Goal: Use online tool/utility: Utilize a website feature to perform a specific function

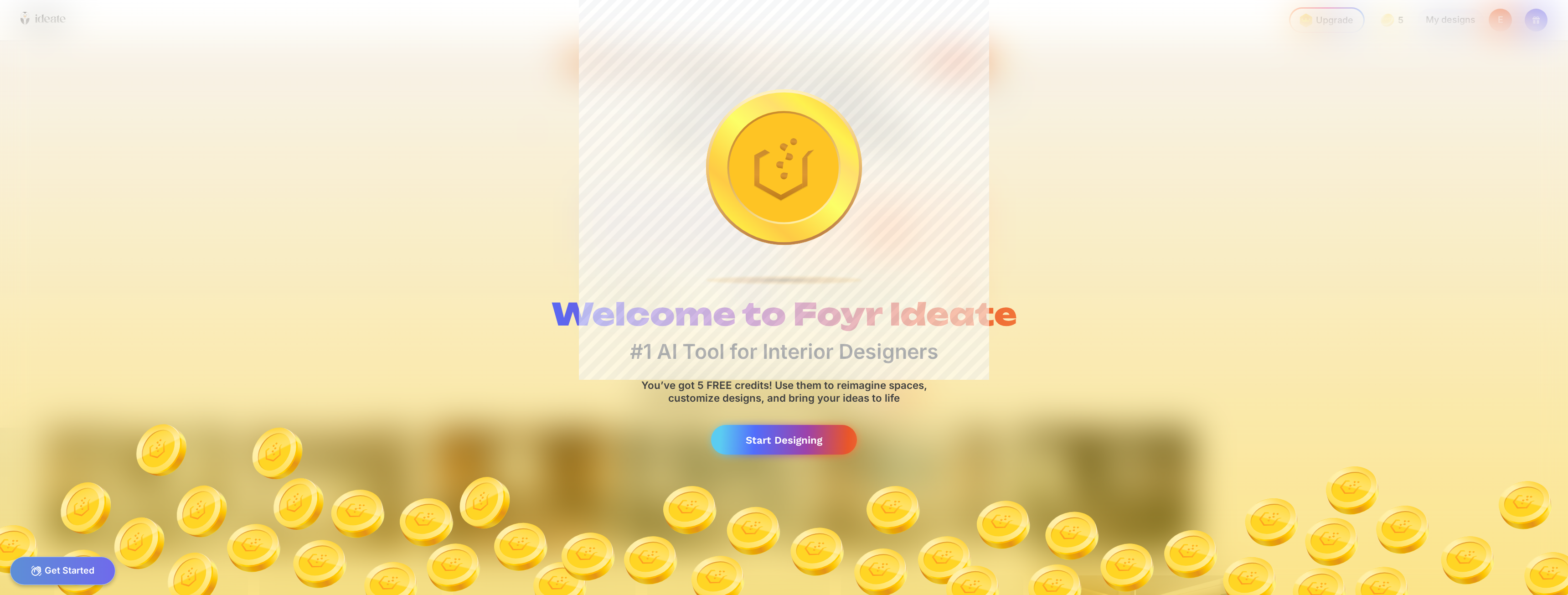
click at [790, 448] on div "Start Designing" at bounding box center [783, 440] width 145 height 30
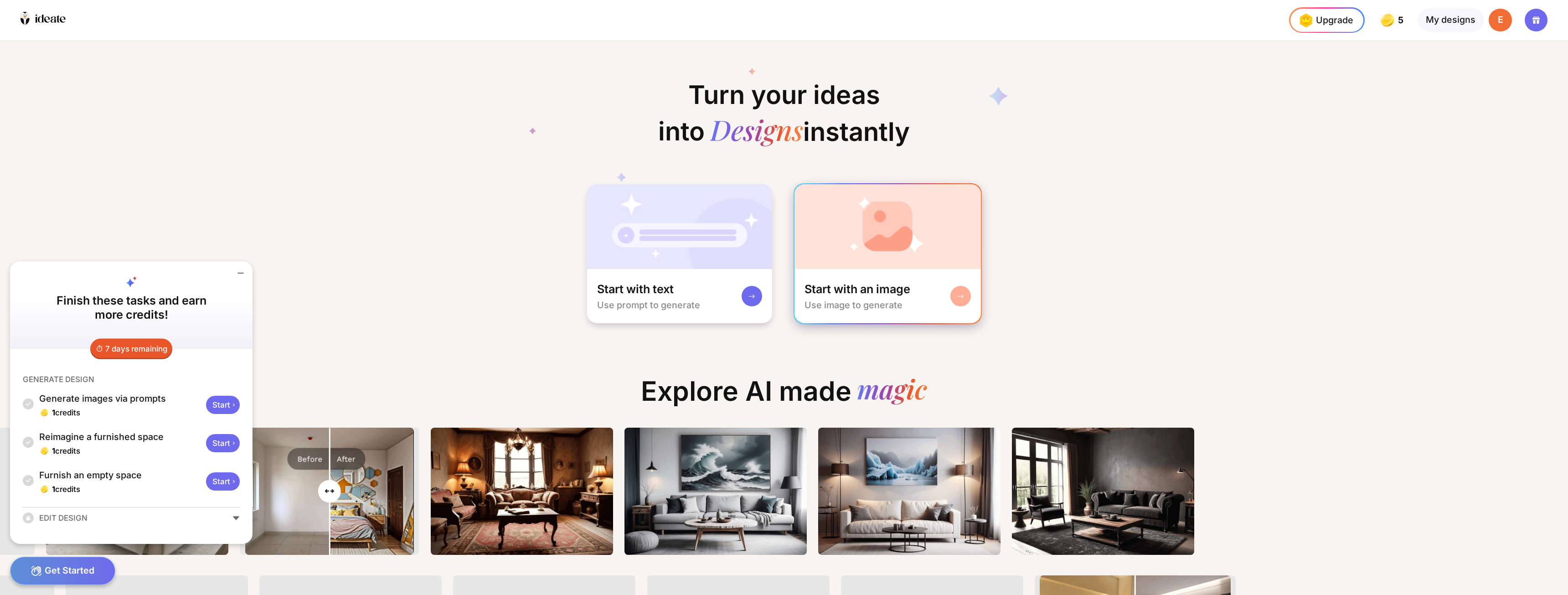
click at [946, 303] on div "Start with an image Use image to generate" at bounding box center [887, 296] width 186 height 54
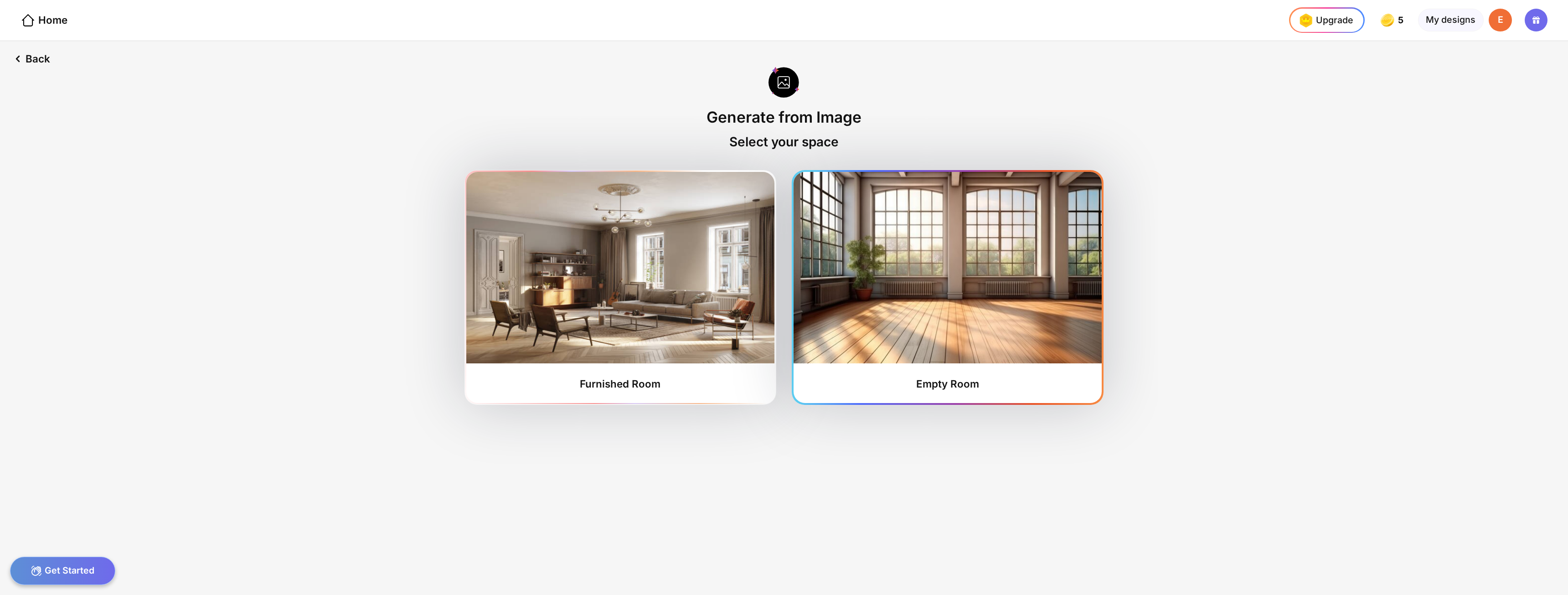
click at [985, 387] on div "Empty Room" at bounding box center [948, 287] width 308 height 231
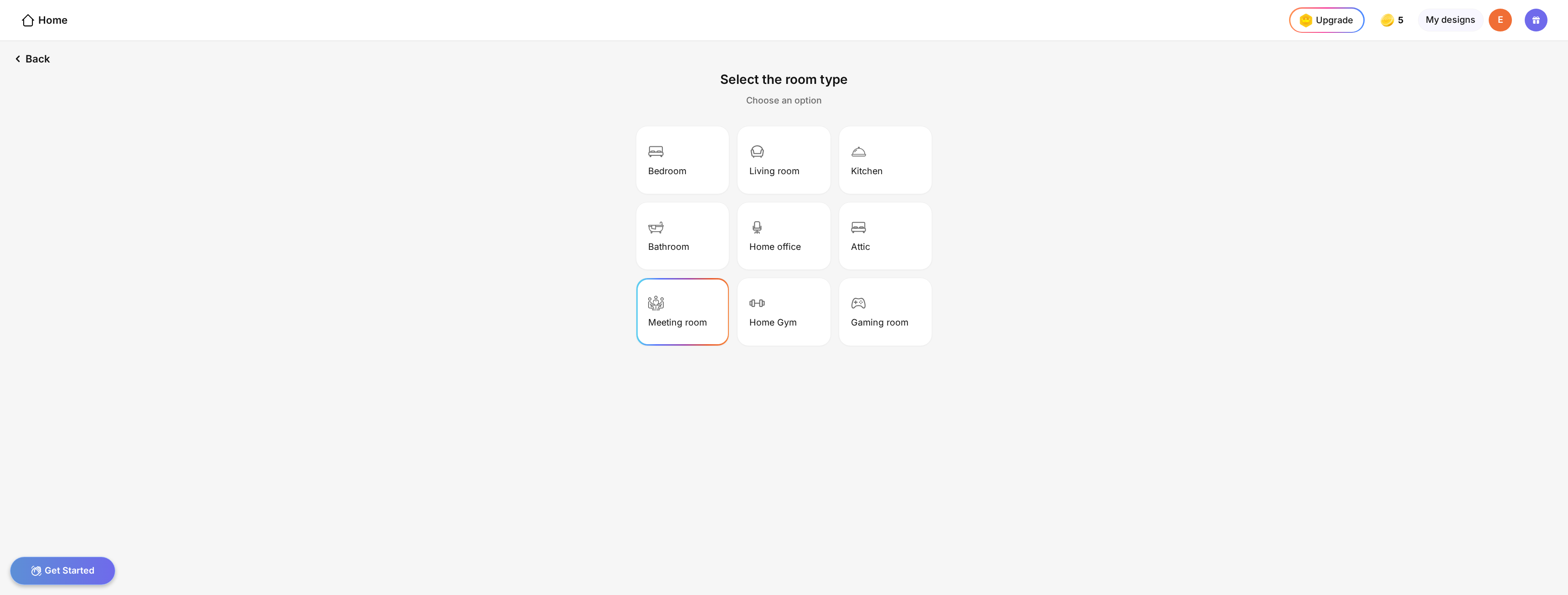
click at [653, 319] on div "Meeting room" at bounding box center [677, 322] width 59 height 11
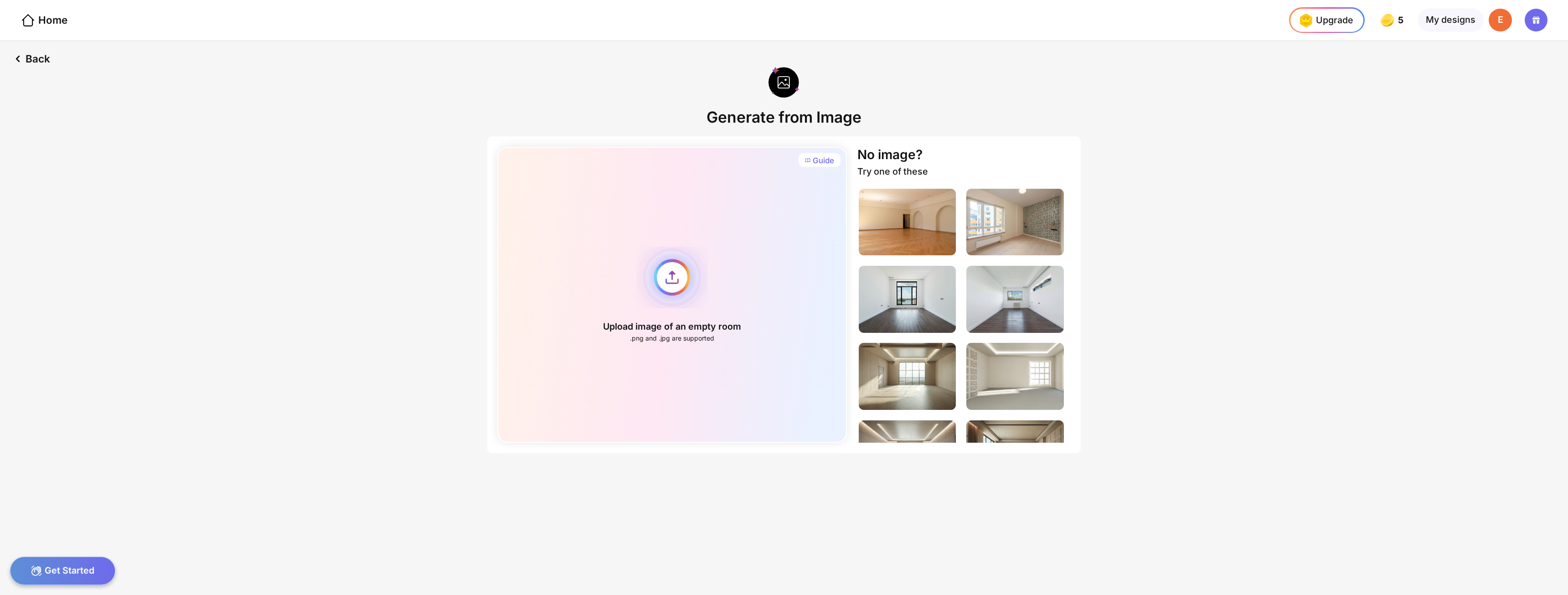
click at [660, 281] on div "Upload image of an empty room .png and .jpg are supported" at bounding box center [672, 295] width 349 height 297
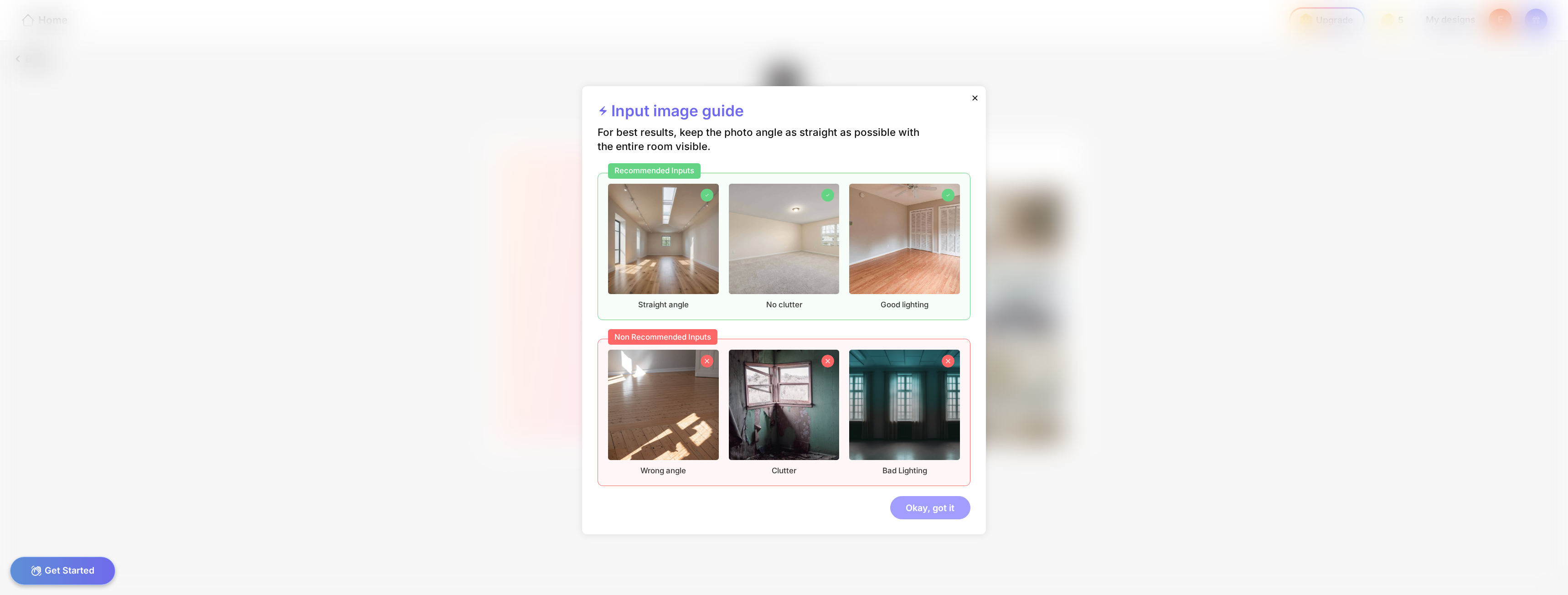
click at [914, 505] on div "Okay, got it" at bounding box center [930, 507] width 80 height 23
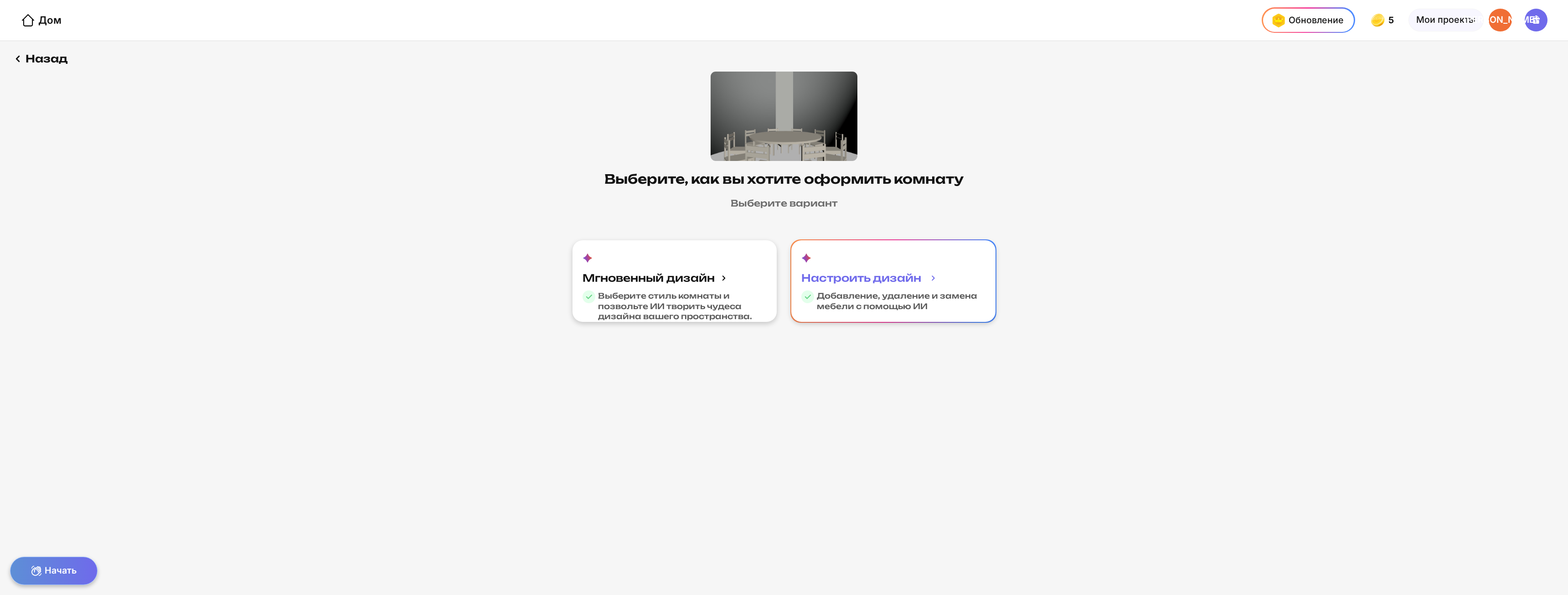
click at [864, 296] on font "Добавление, удаление и замена мебели с помощью ИИ" at bounding box center [897, 301] width 161 height 19
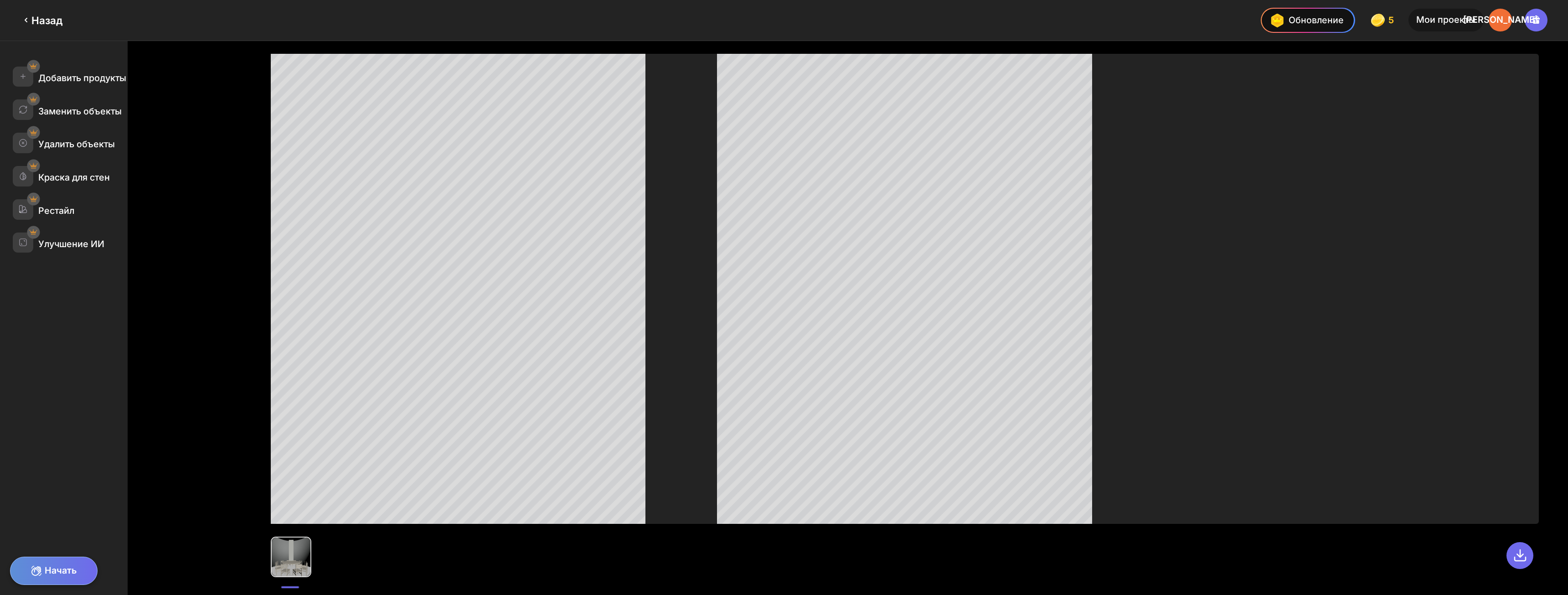
click at [63, 562] on div "Начать" at bounding box center [53, 571] width 87 height 28
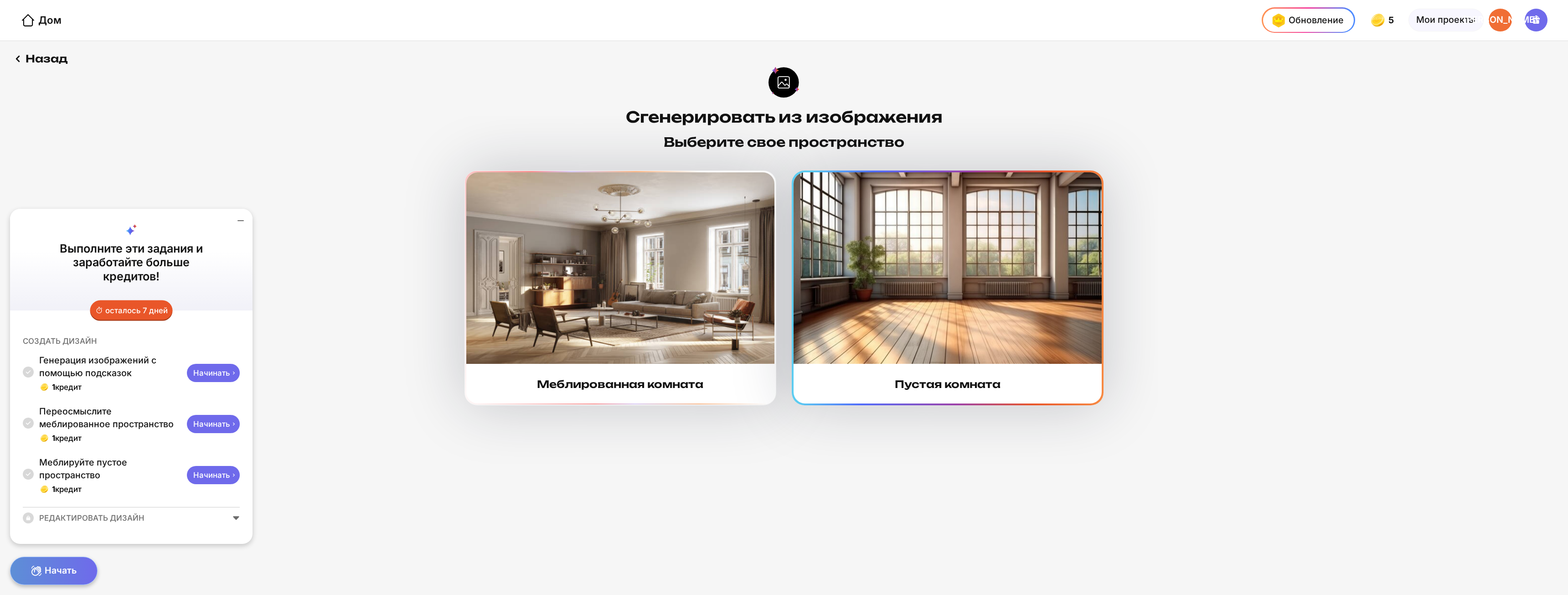
click at [944, 375] on div "Пустая комната" at bounding box center [948, 288] width 308 height 231
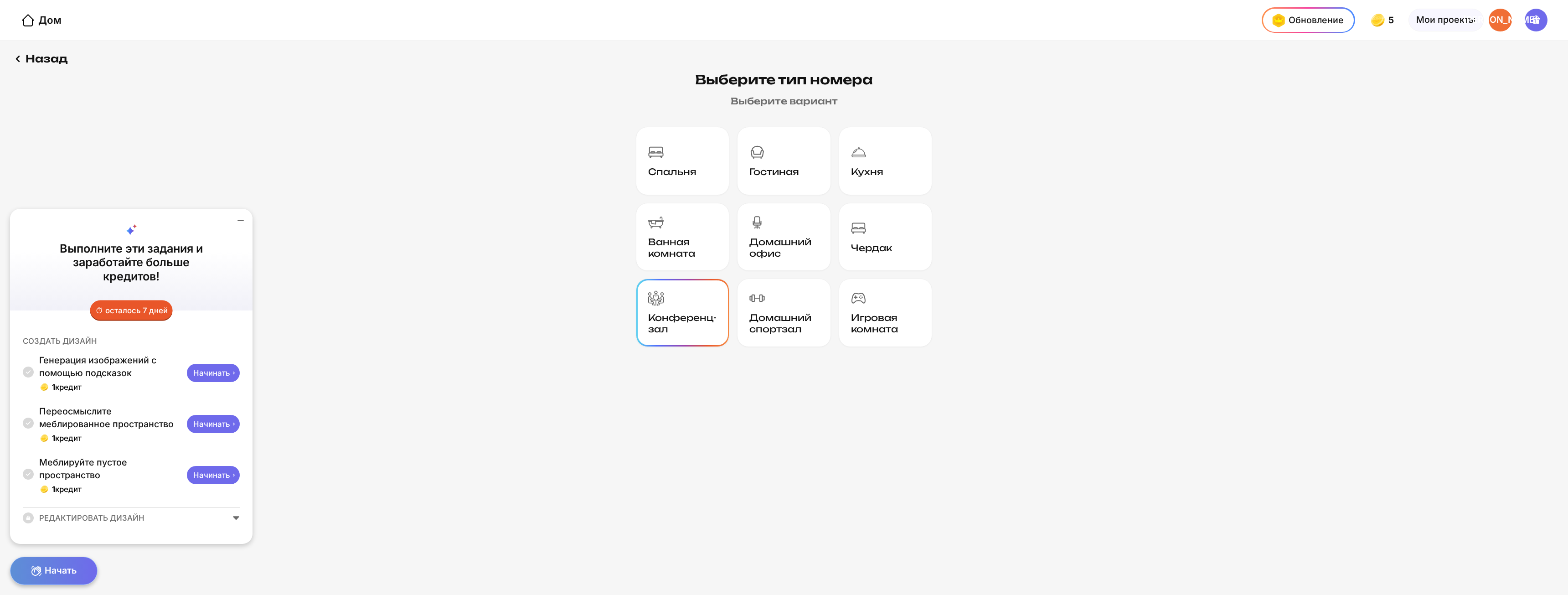
click at [688, 317] on font "Конференц-зал" at bounding box center [682, 323] width 68 height 23
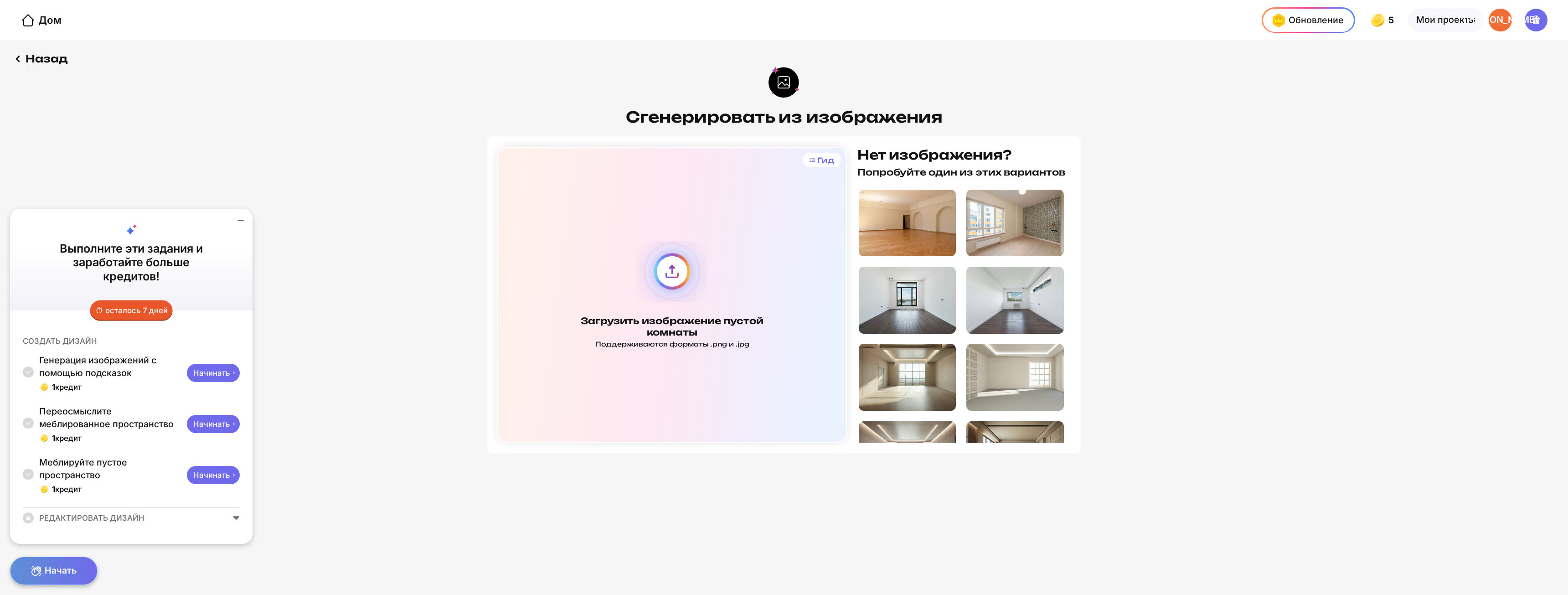
click at [693, 302] on div "Загрузить изображение пустой комнаты Поддерживаются форматы .png и .jpg" at bounding box center [672, 295] width 349 height 297
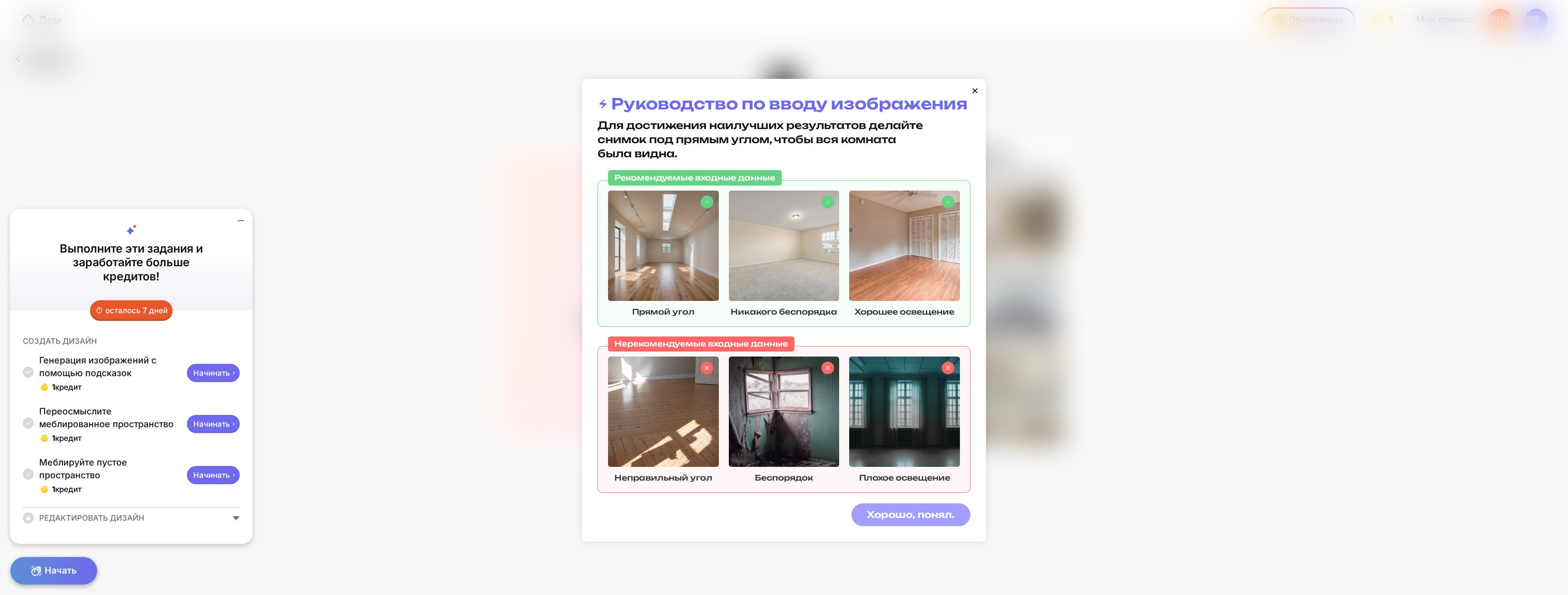
click at [908, 510] on font "Хорошо, понял." at bounding box center [911, 515] width 88 height 12
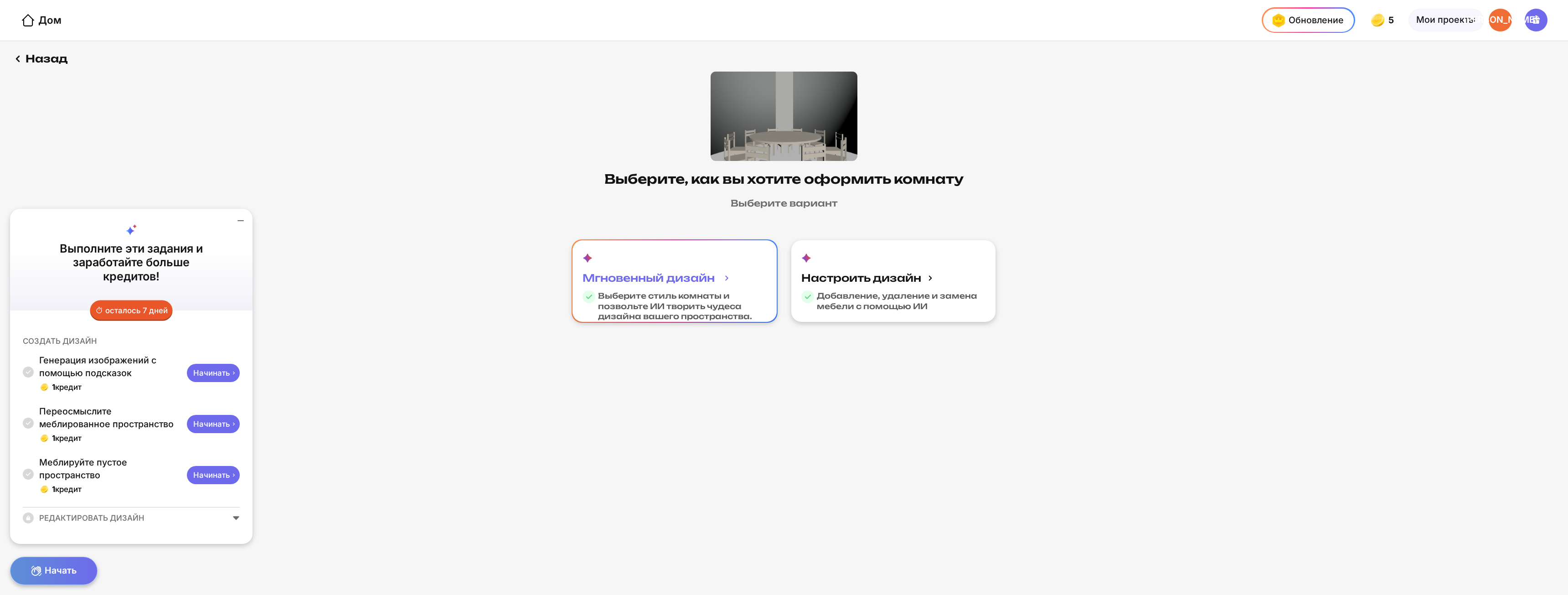
click at [625, 299] on font "Выберите стиль комнаты и позвольте ИИ творить чудеса дизайна вашего пространств…" at bounding box center [674, 306] width 154 height 30
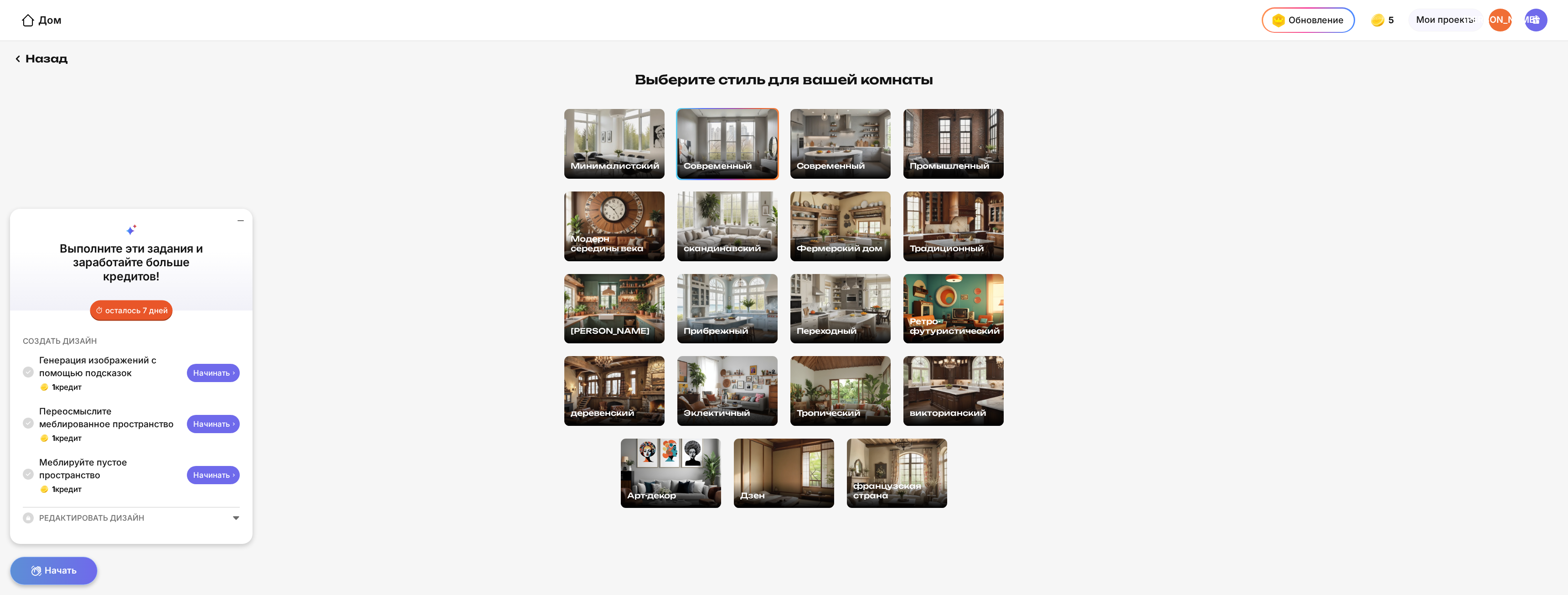
click at [723, 155] on div "Современный" at bounding box center [727, 144] width 100 height 70
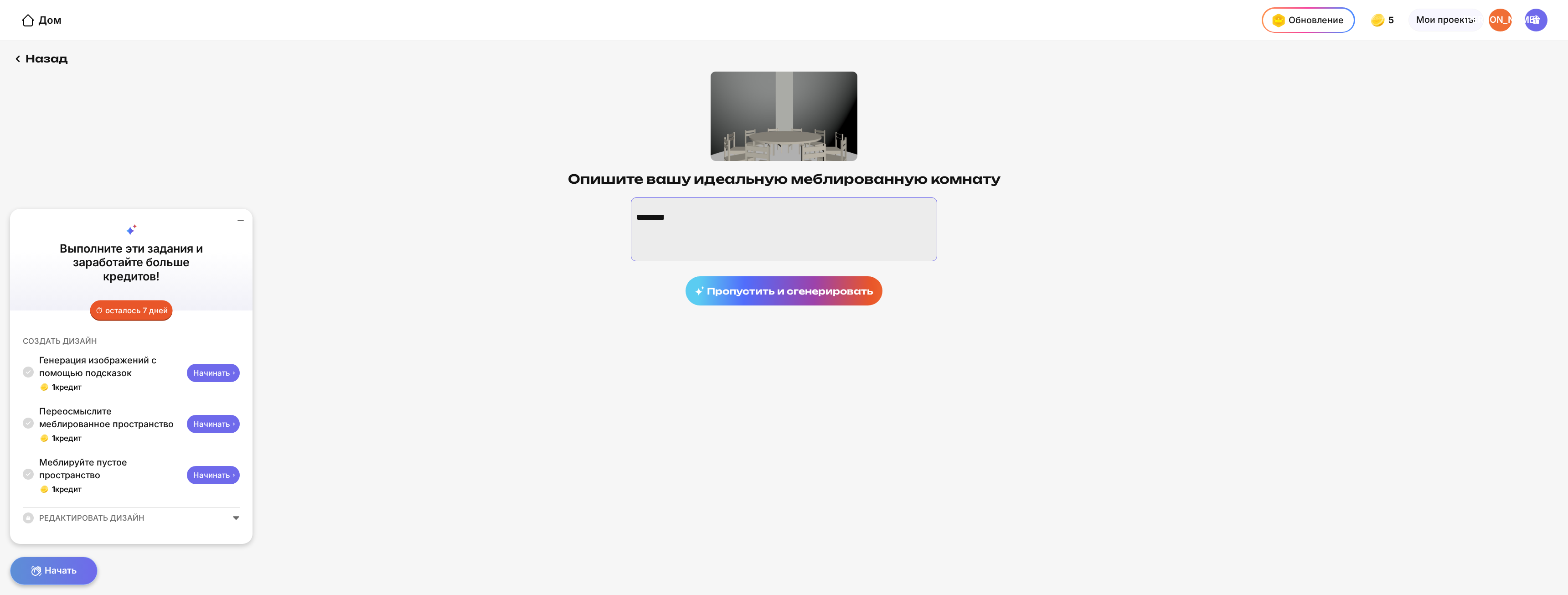
click at [817, 224] on textarea at bounding box center [783, 229] width 306 height 64
paste textarea "**********"
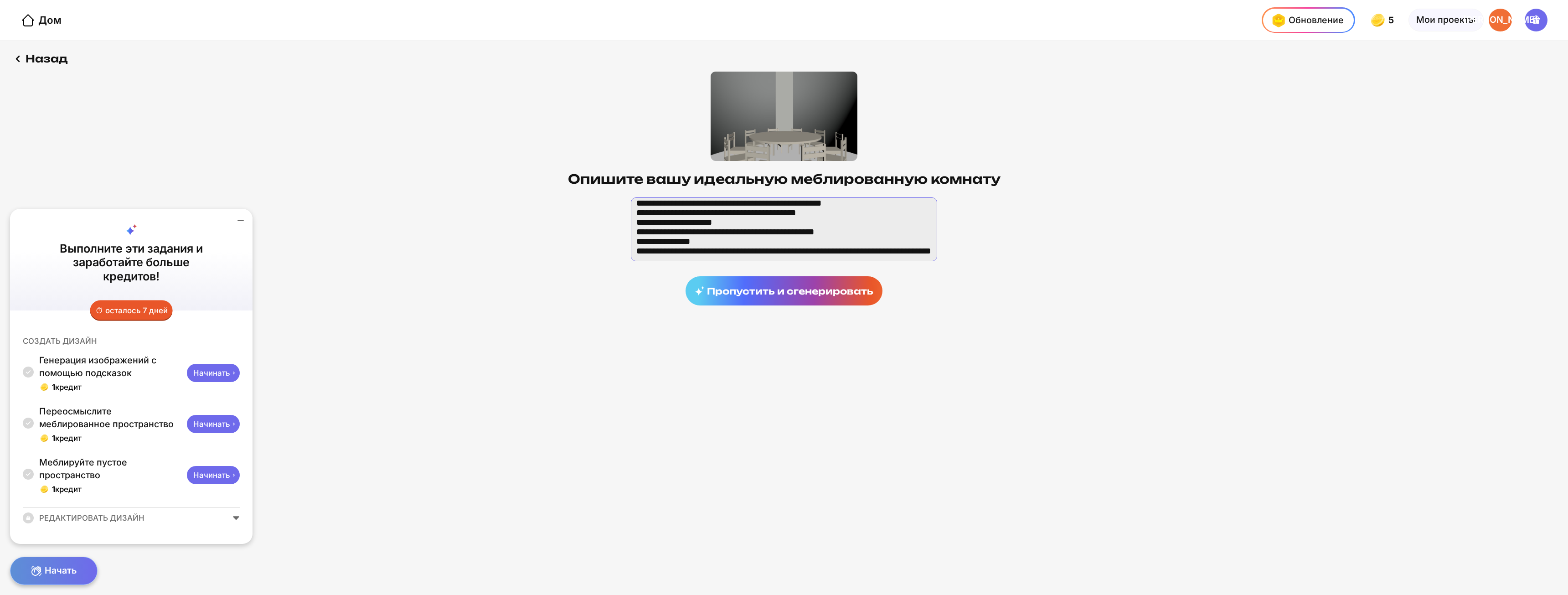
scroll to position [314, 0]
type textarea "**********"
drag, startPoint x: 1045, startPoint y: 292, endPoint x: 831, endPoint y: 294, distance: 214.0
click at [831, 294] on font "Пропустить и сгенерировать" at bounding box center [789, 291] width 166 height 12
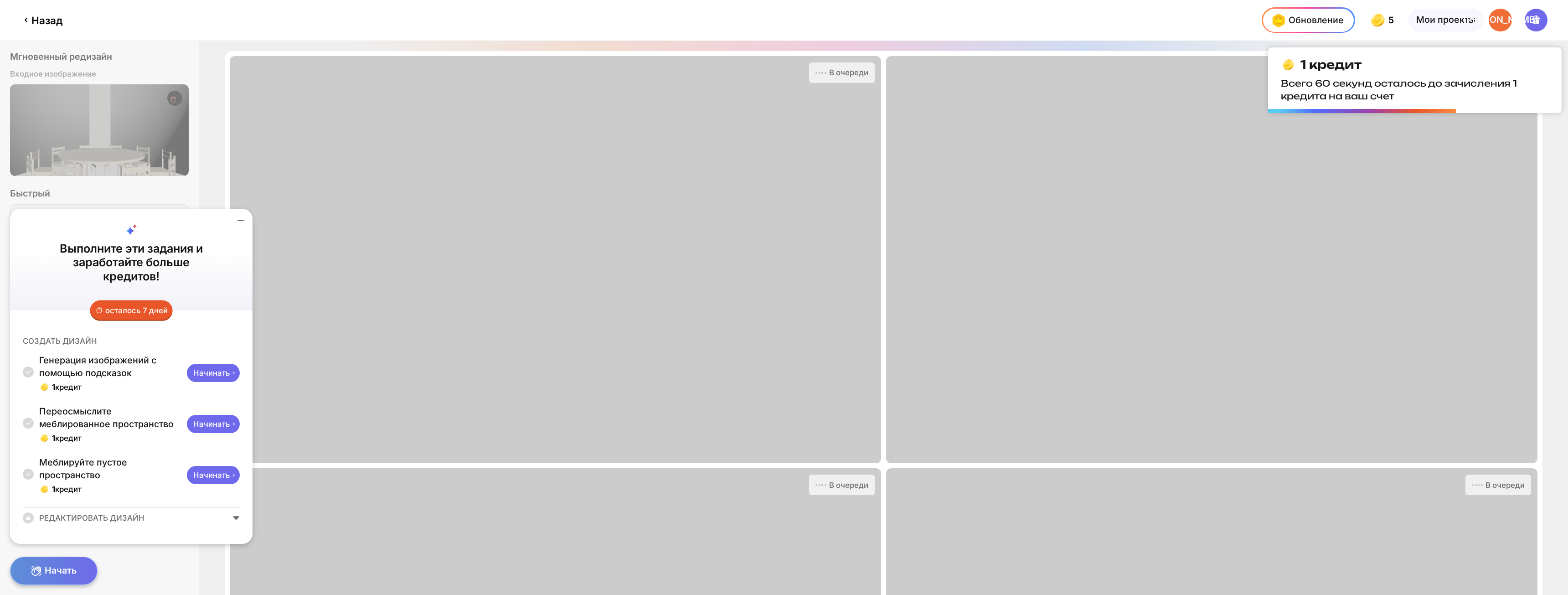
click at [239, 217] on icon at bounding box center [240, 220] width 11 height 11
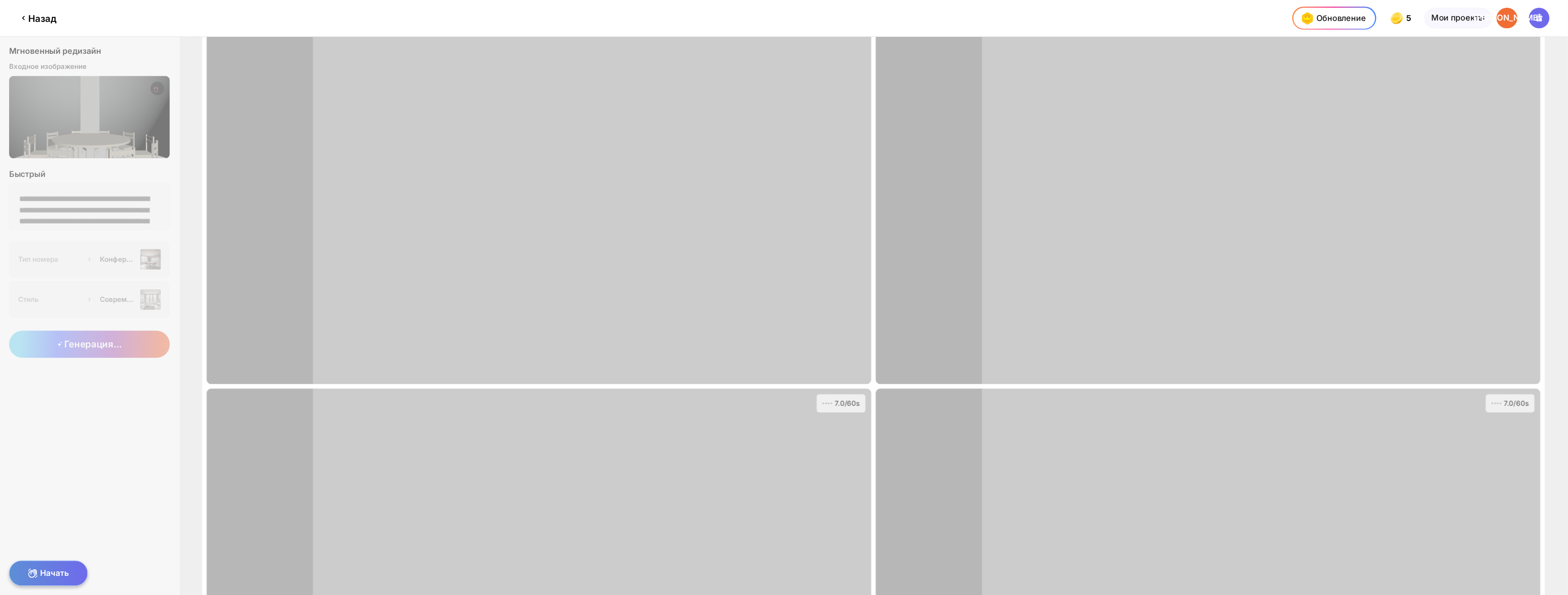
scroll to position [91, 0]
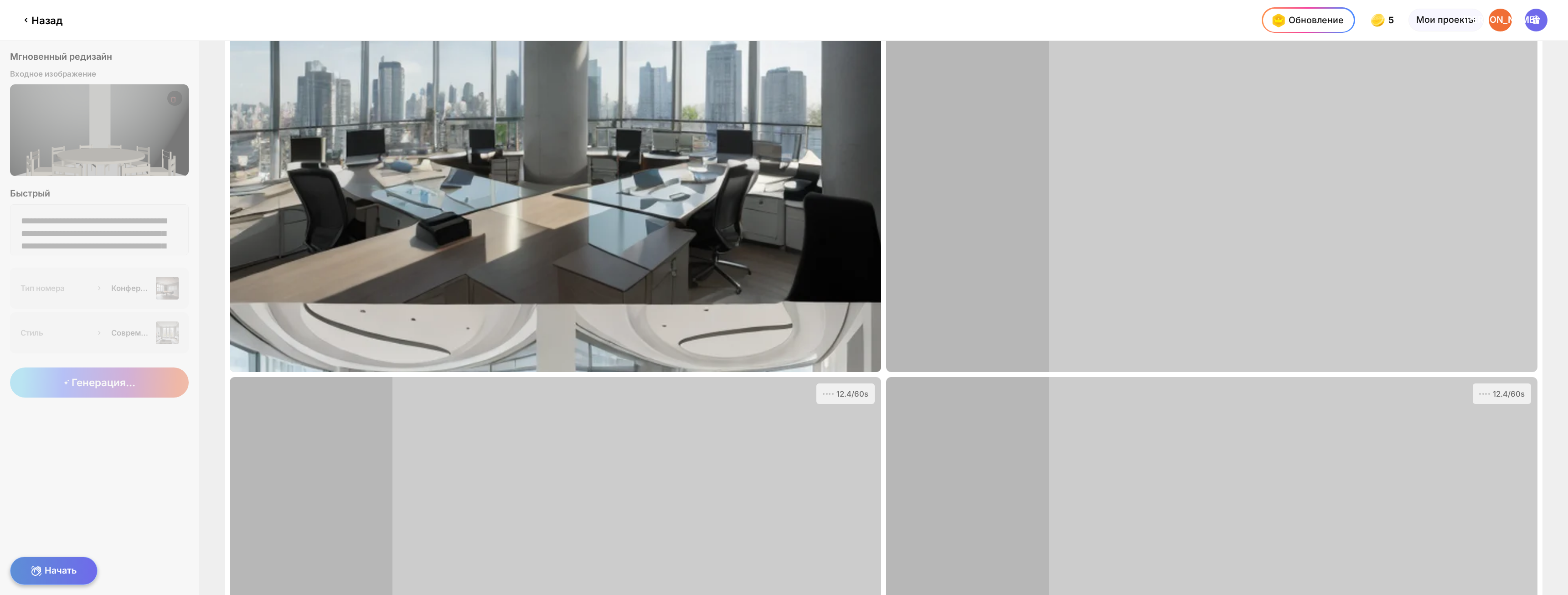
click at [961, 13] on div at bounding box center [662, 20] width 1148 height 41
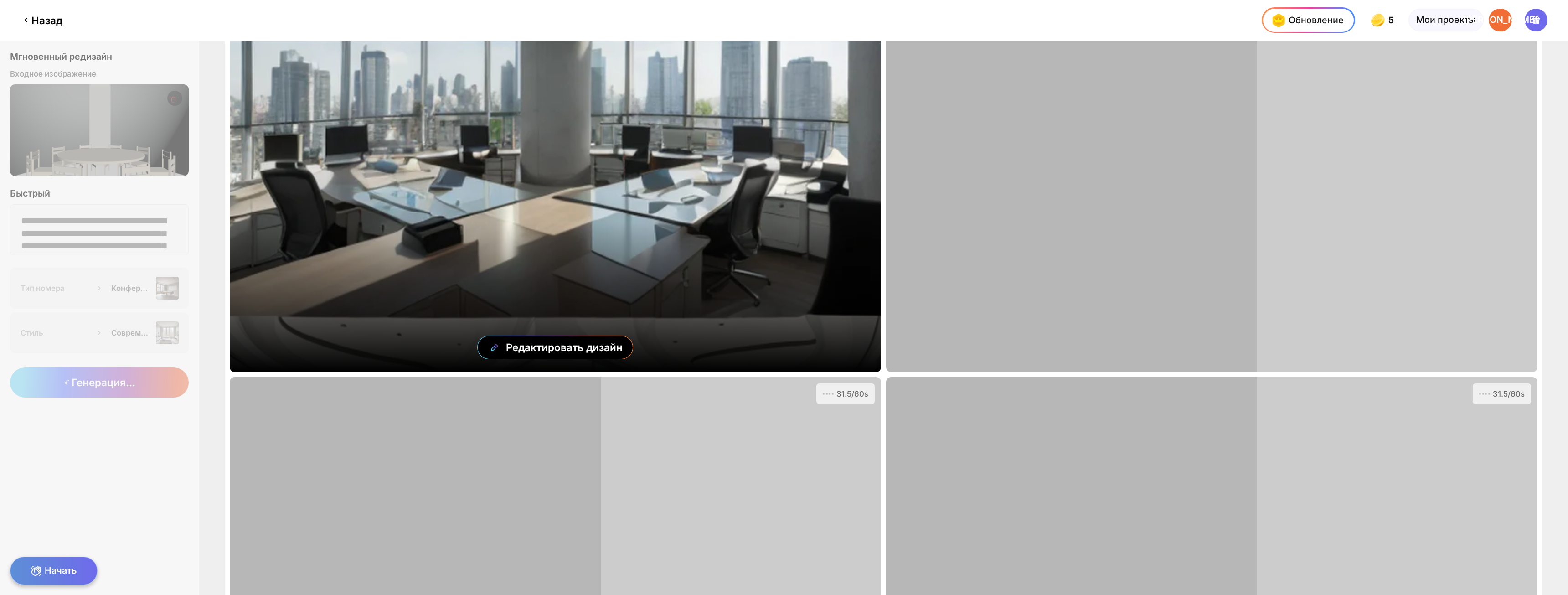
scroll to position [0, 0]
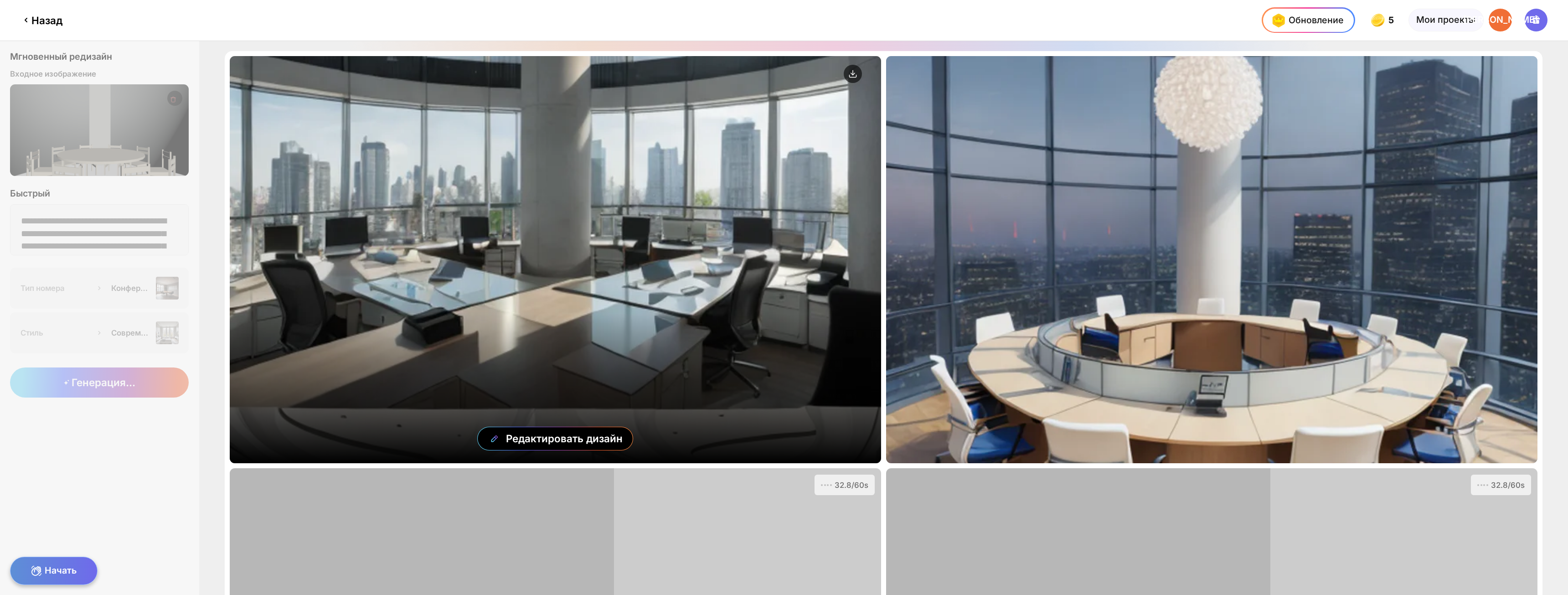
click at [621, 255] on div "Редактировать дизайн" at bounding box center [555, 259] width 651 height 407
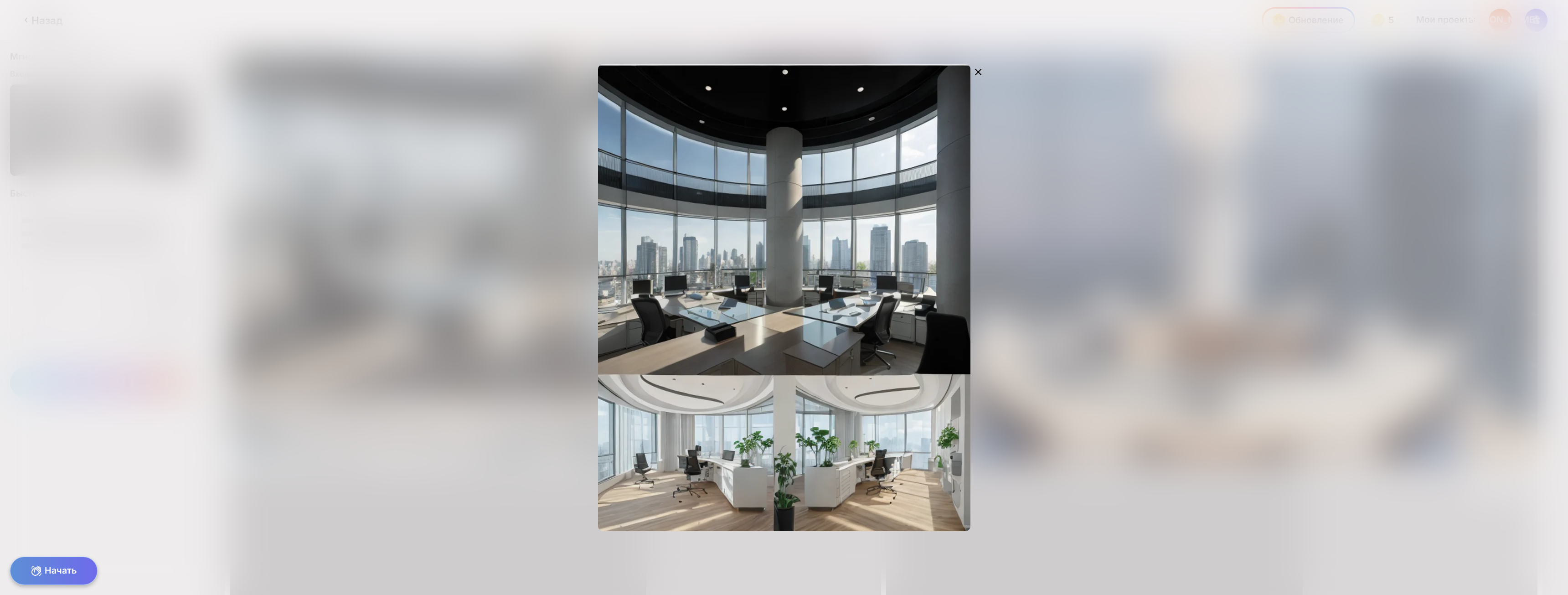
click at [1101, 319] on div "Редактировать дизайн" at bounding box center [783, 297] width 1160 height 513
click at [979, 72] on icon at bounding box center [978, 72] width 11 height 11
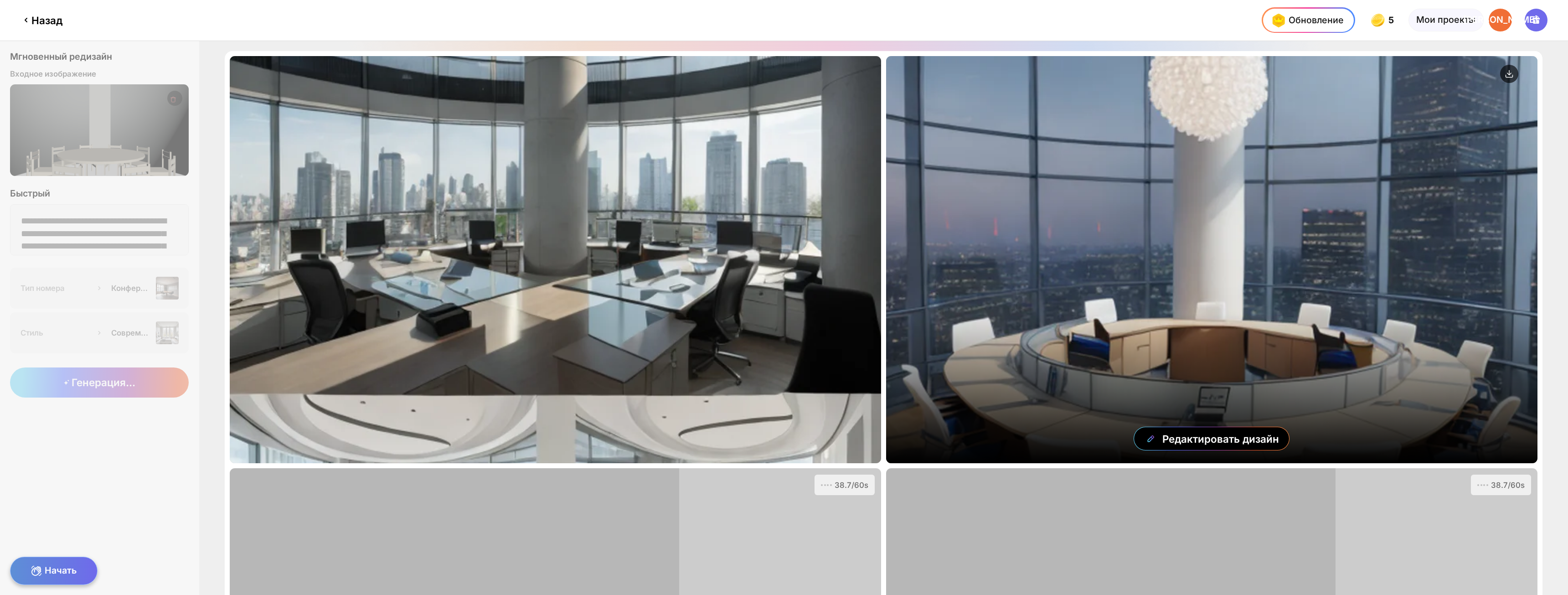
click at [1192, 237] on div "Редактировать дизайн" at bounding box center [1212, 259] width 651 height 407
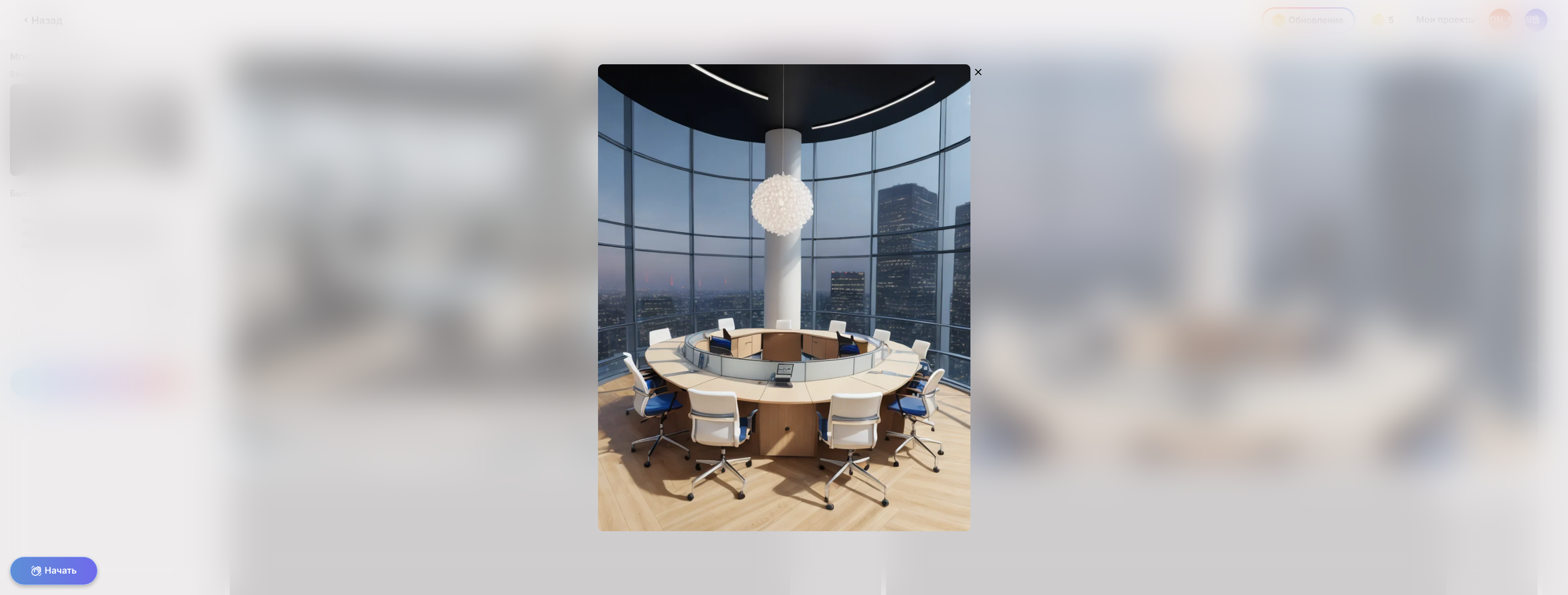
click at [1299, 361] on div "Редактировать дизайн" at bounding box center [783, 297] width 1160 height 513
click at [978, 74] on icon at bounding box center [978, 72] width 11 height 11
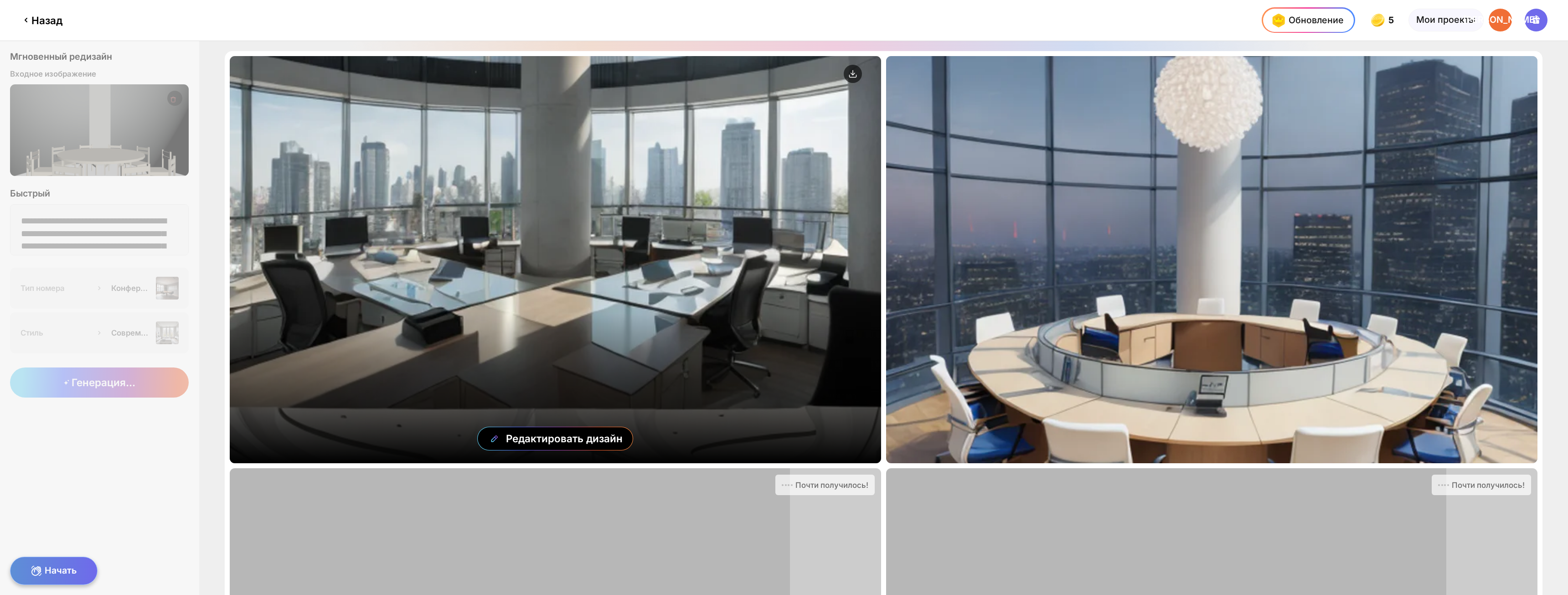
click at [530, 194] on div "Редактировать дизайн" at bounding box center [555, 259] width 651 height 407
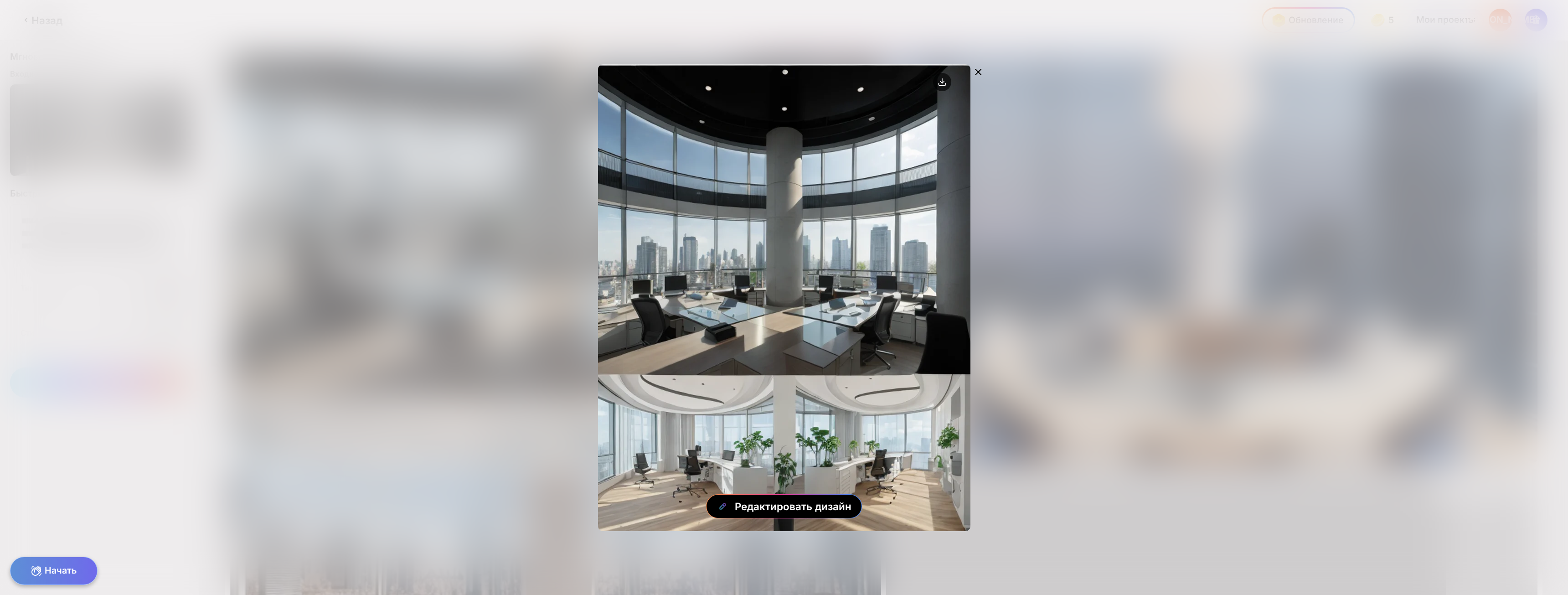
click at [979, 76] on icon at bounding box center [978, 72] width 11 height 11
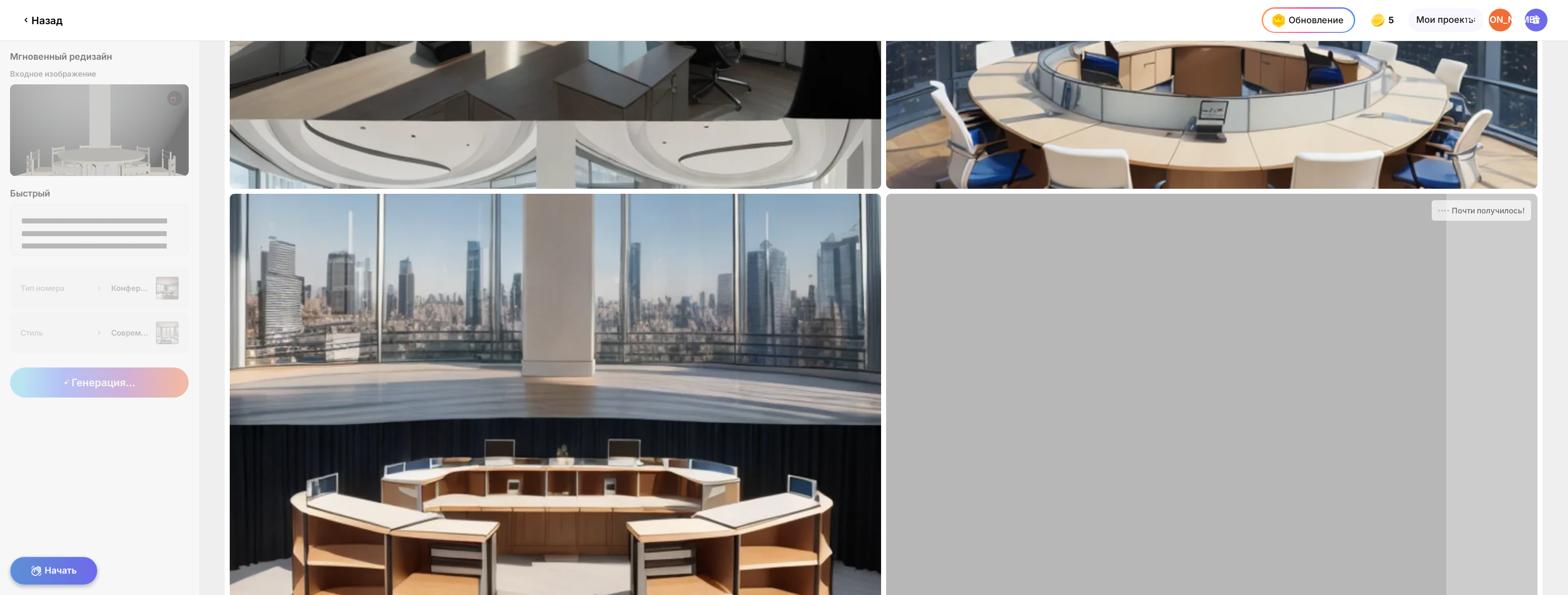
scroll to position [346, 0]
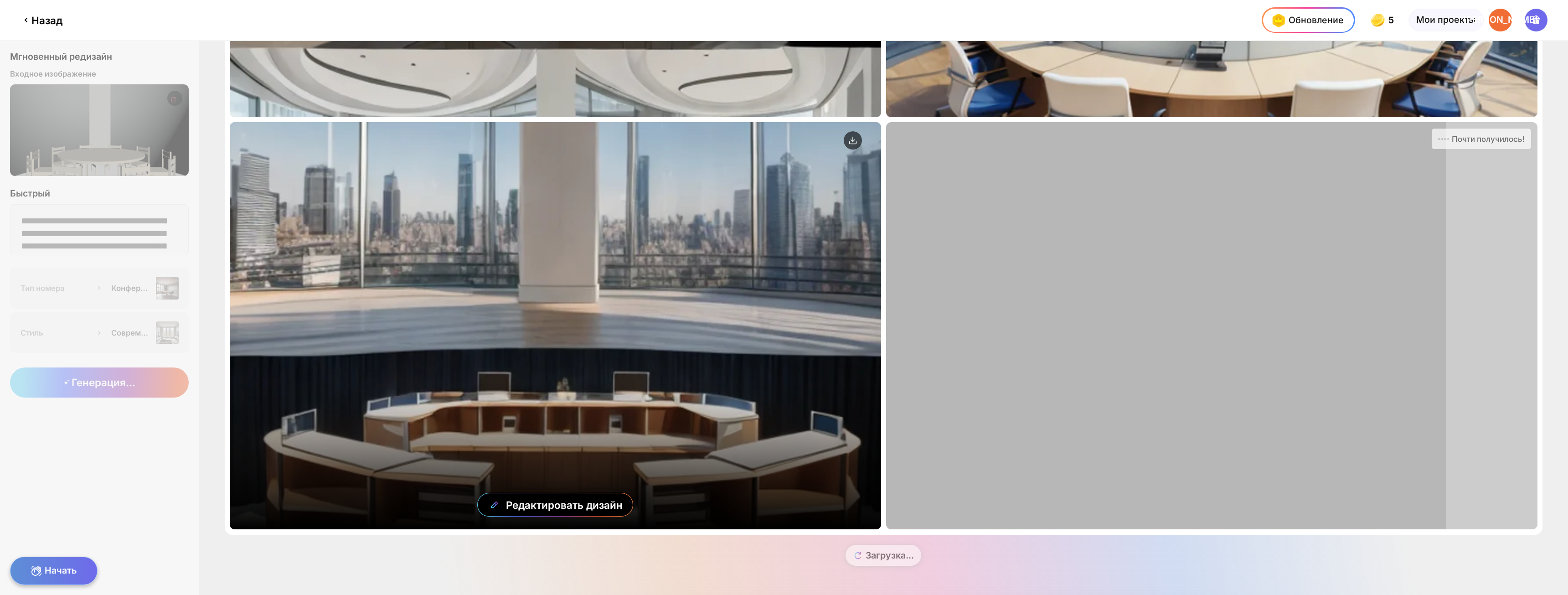
click at [618, 340] on div "Редактировать дизайн" at bounding box center [555, 326] width 651 height 407
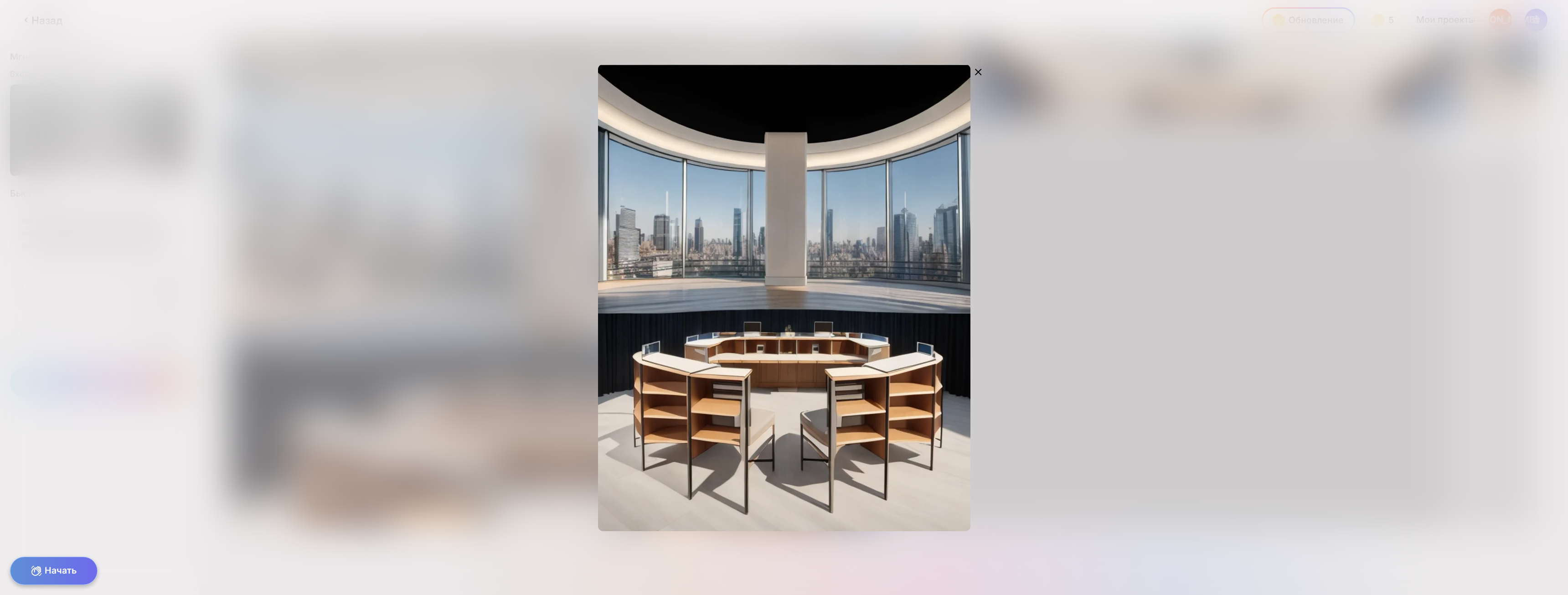
click at [567, 342] on div "Редактировать дизайн" at bounding box center [783, 297] width 1160 height 513
click at [975, 70] on icon at bounding box center [978, 72] width 11 height 11
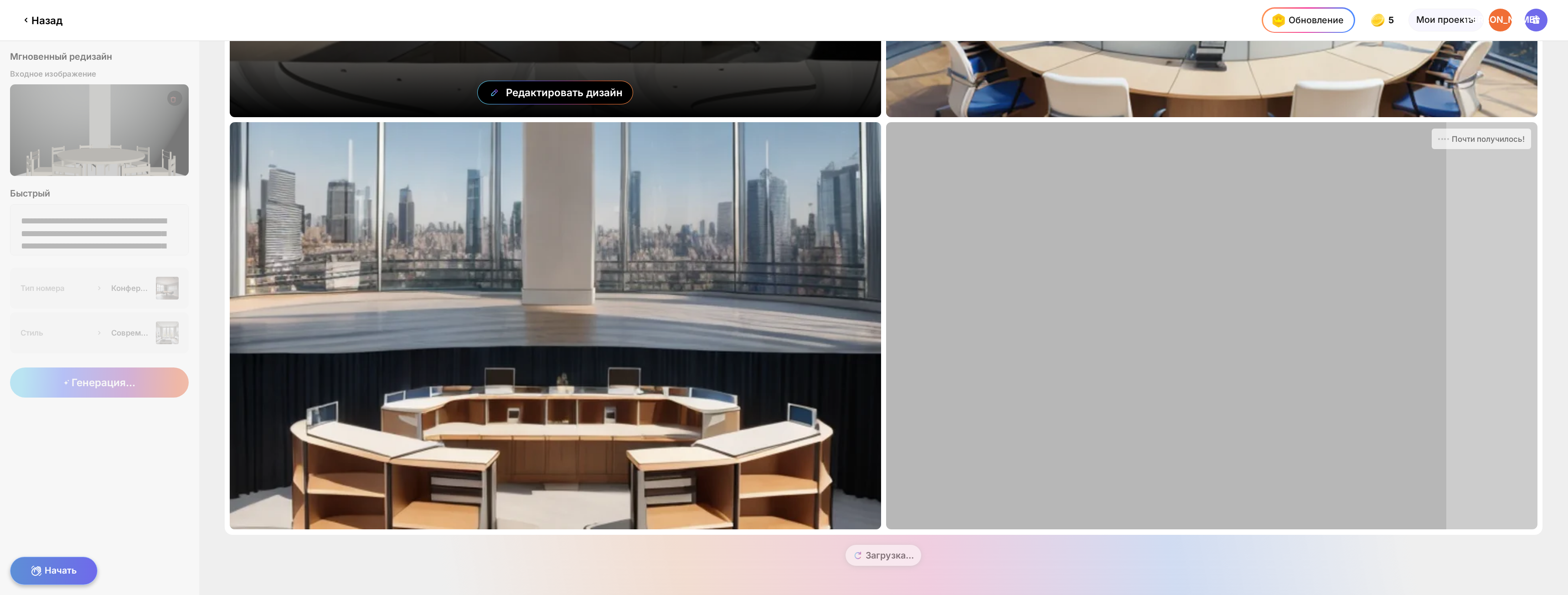
scroll to position [118, 0]
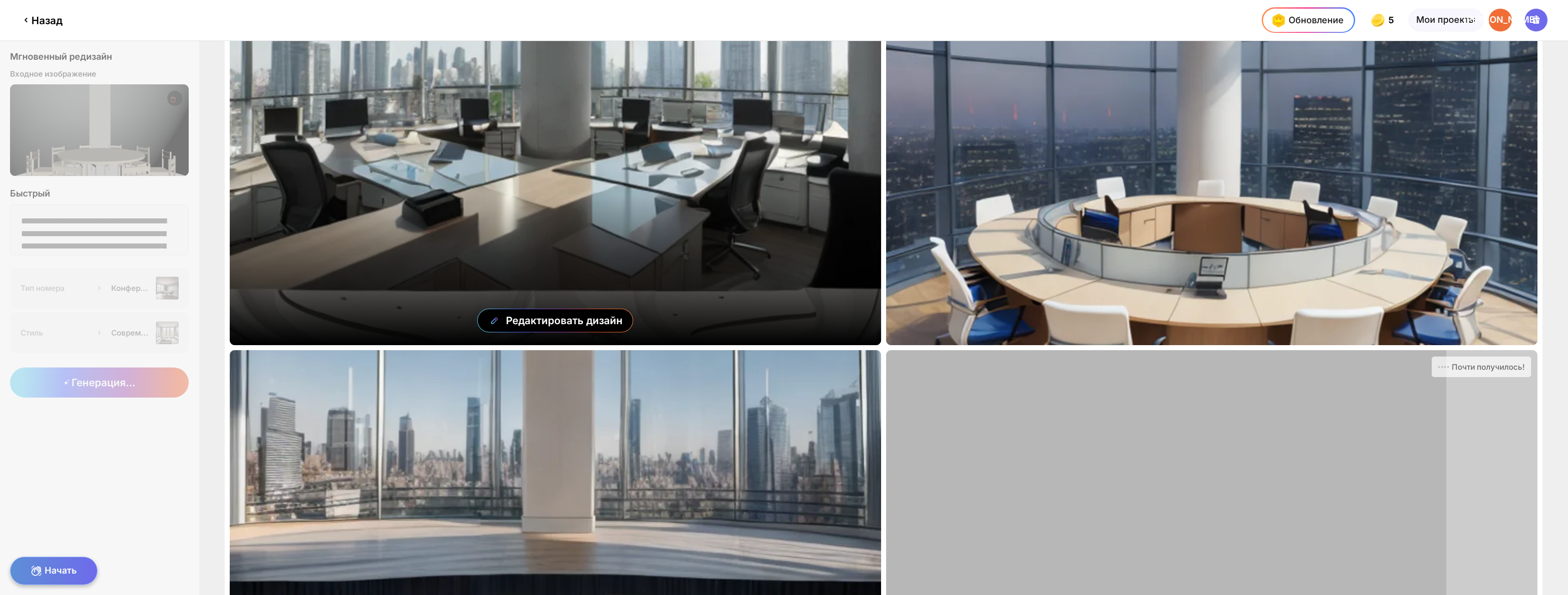
click at [508, 197] on div "Редактировать дизайн" at bounding box center [555, 141] width 651 height 407
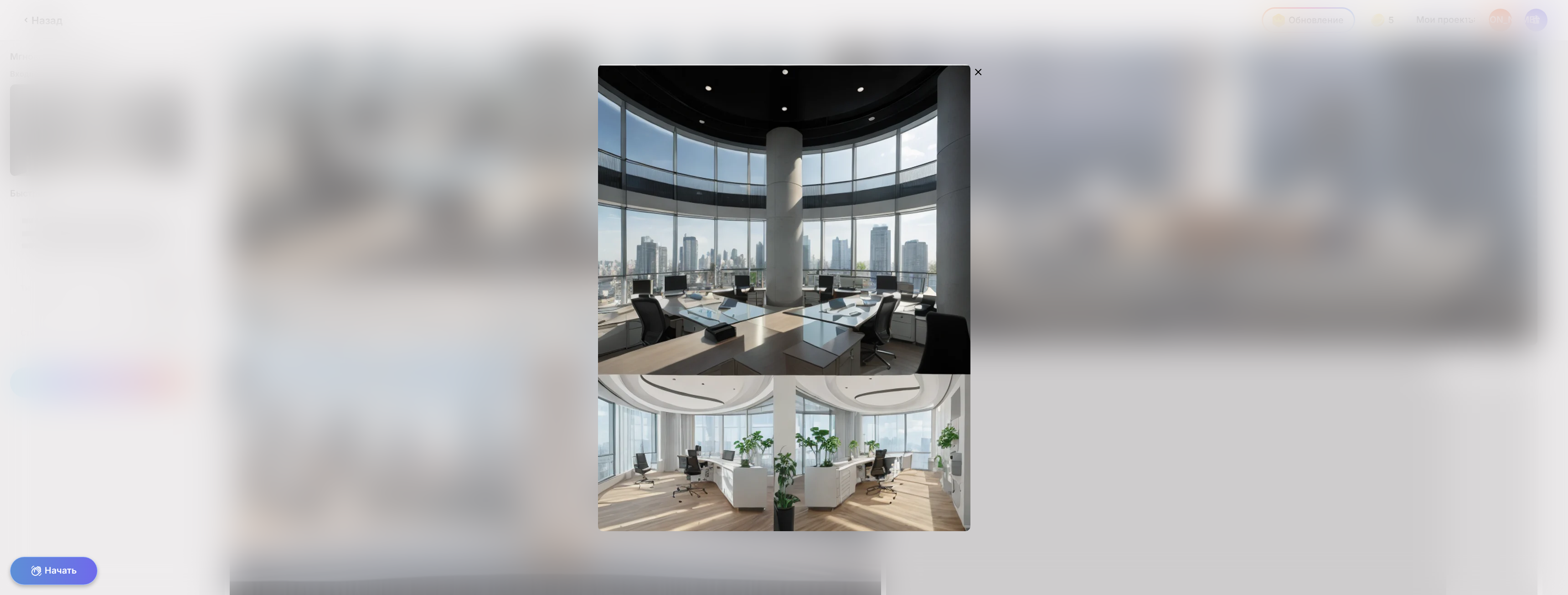
click at [979, 72] on icon at bounding box center [978, 72] width 5 height 5
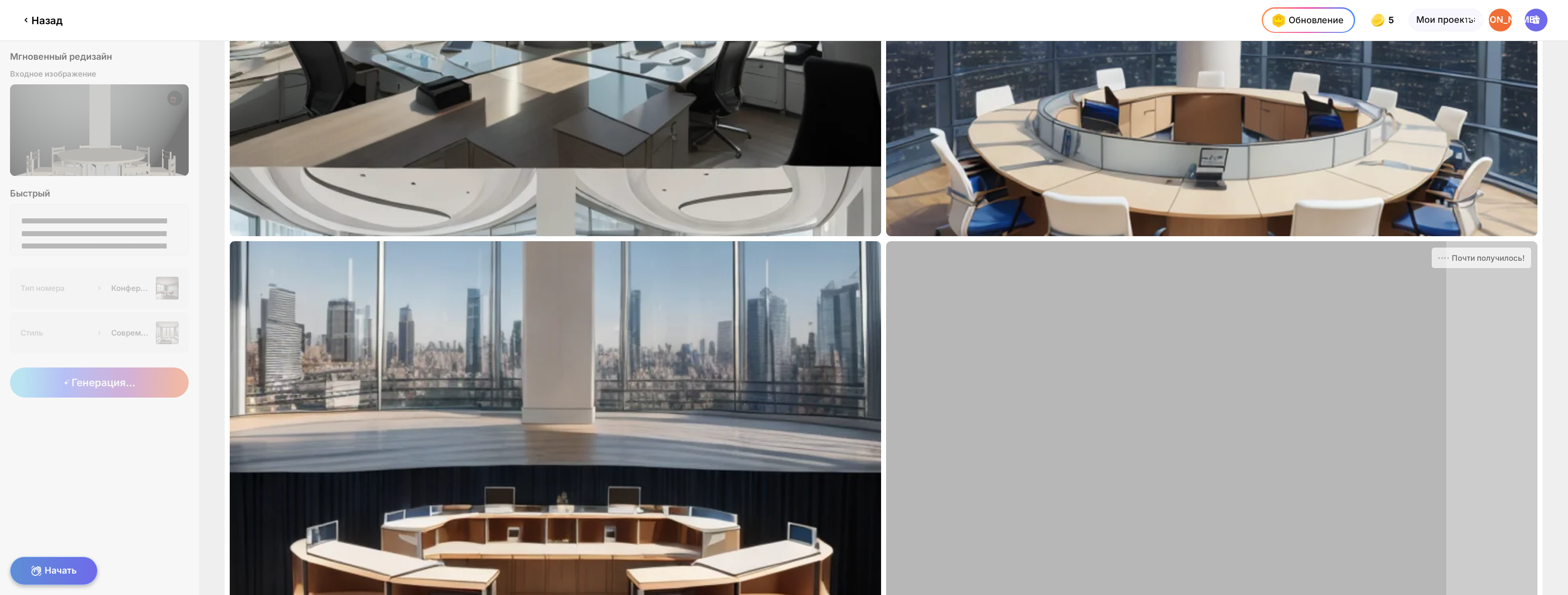
scroll to position [346, 0]
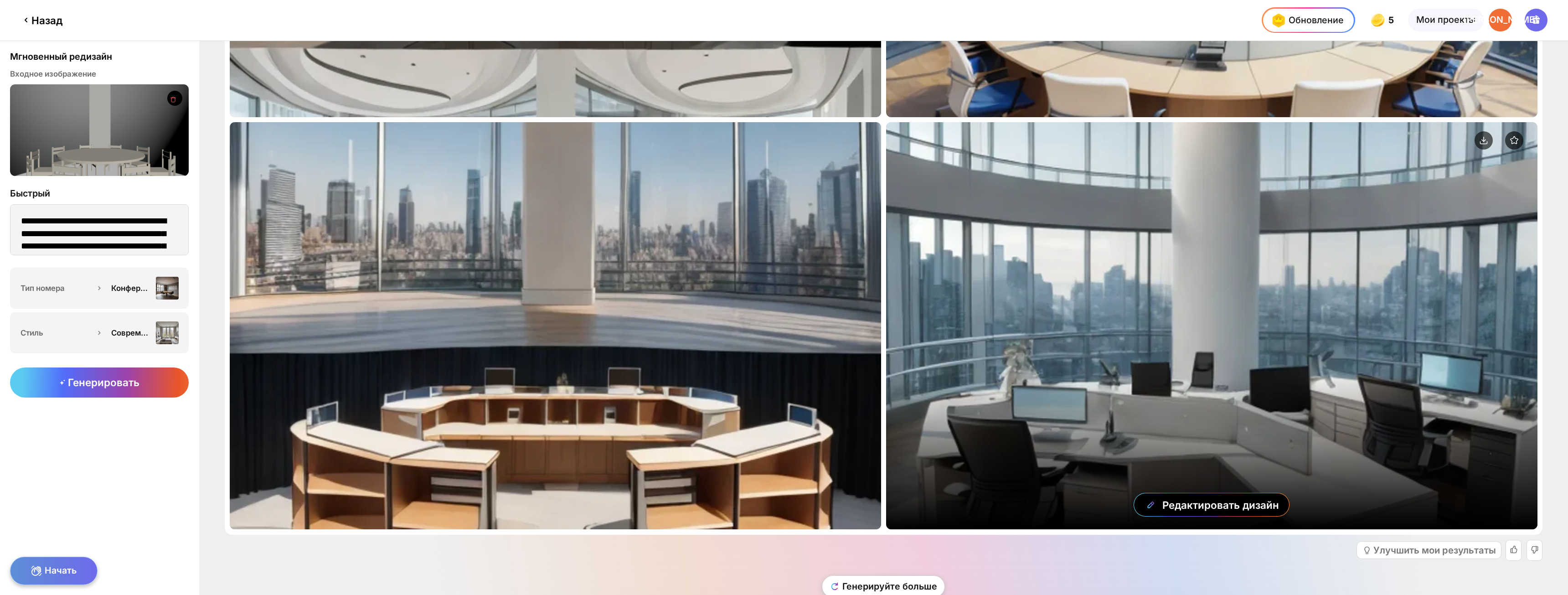
click at [1185, 401] on div "Редактировать дизайн" at bounding box center [1212, 326] width 651 height 407
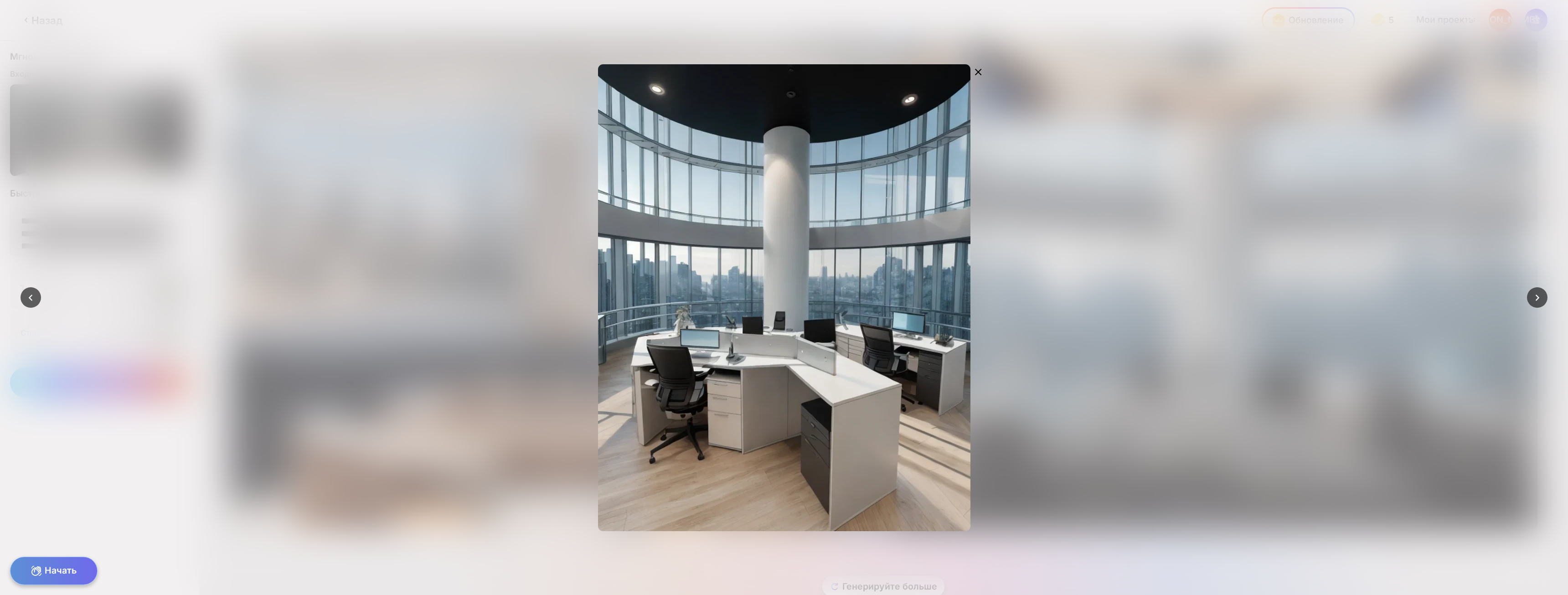
click at [1185, 401] on div "Edit Design" at bounding box center [783, 297] width 1160 height 513
